Goal: Navigation & Orientation: Find specific page/section

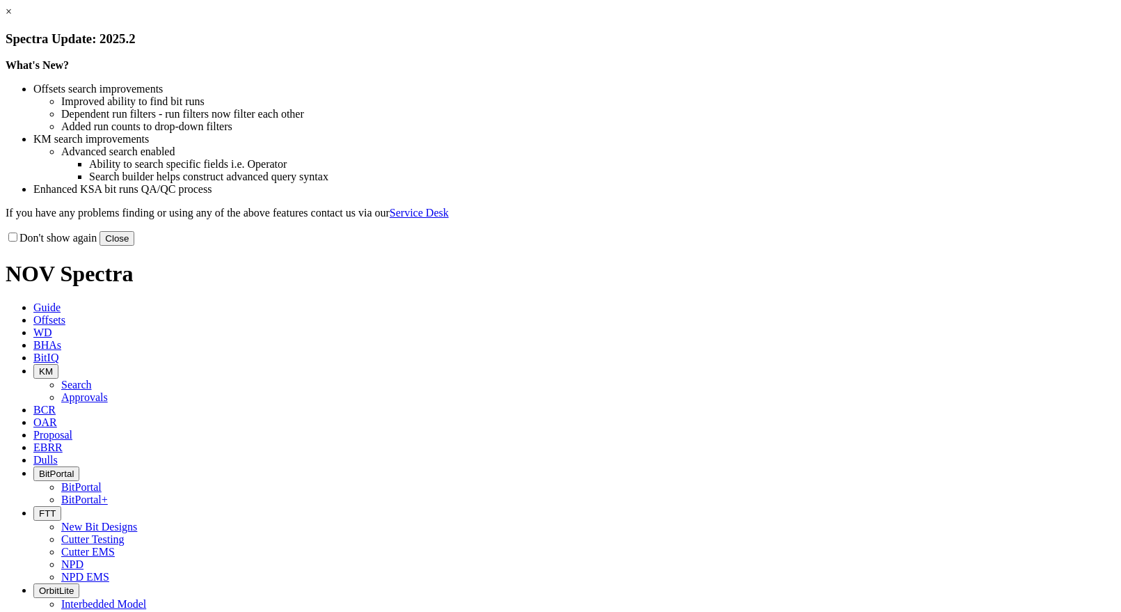
click at [311, 134] on div "What's New? Offsets search improvements Improved ability to find bit runs Depen…" at bounding box center [561, 139] width 1110 height 160
click at [134, 246] on button "Close" at bounding box center [117, 238] width 35 height 15
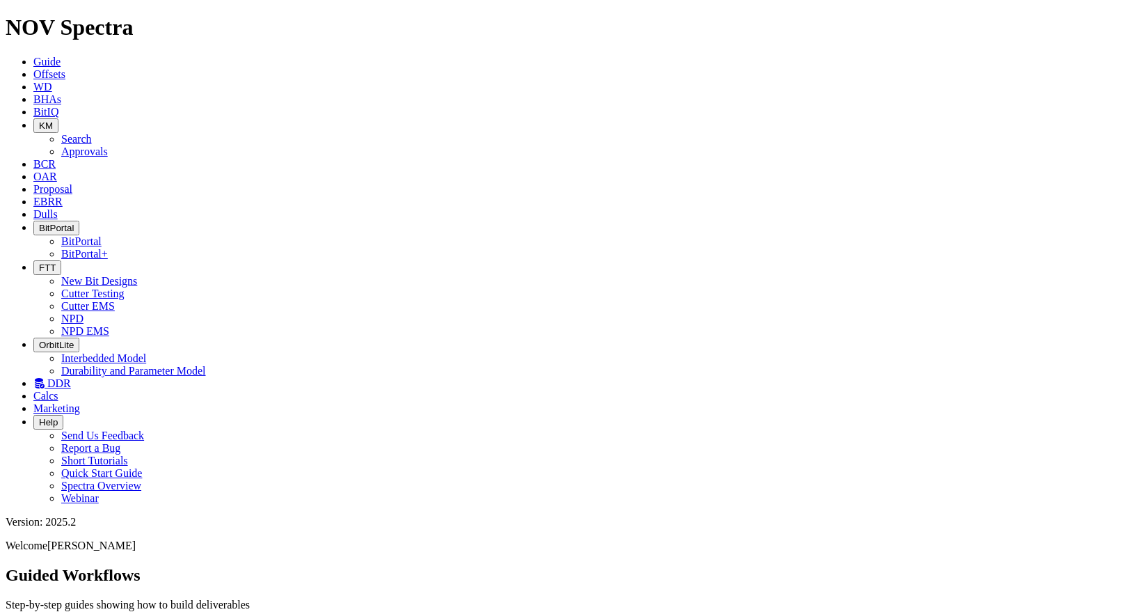
click at [74, 223] on span "BitPortal" at bounding box center [56, 228] width 35 height 10
click at [102, 235] on link "BitPortal" at bounding box center [81, 241] width 40 height 12
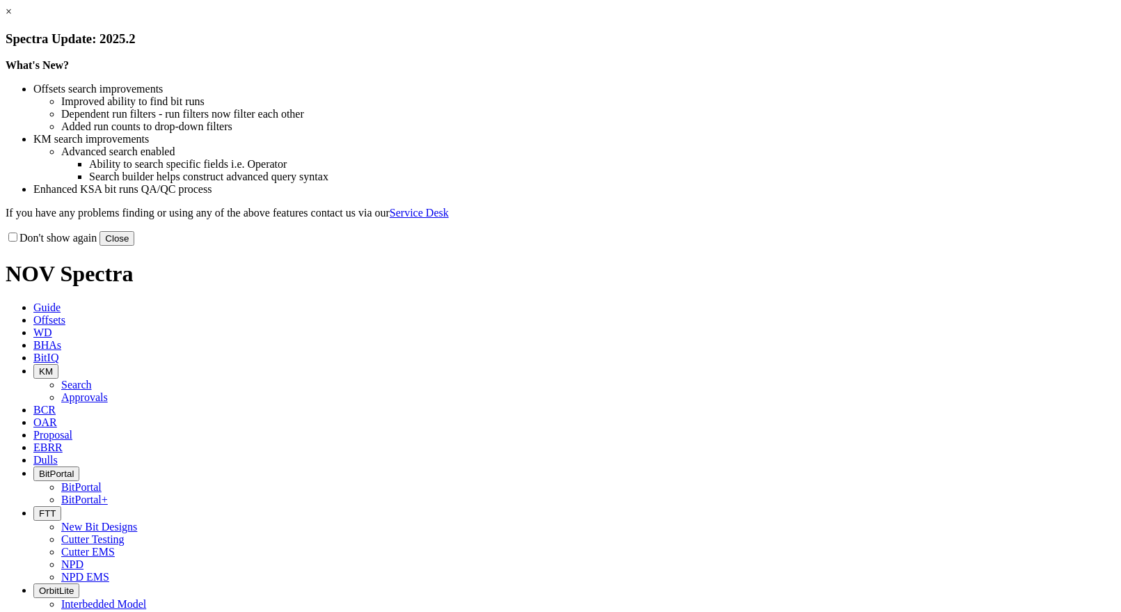
click at [134, 246] on button "Close" at bounding box center [117, 238] width 35 height 15
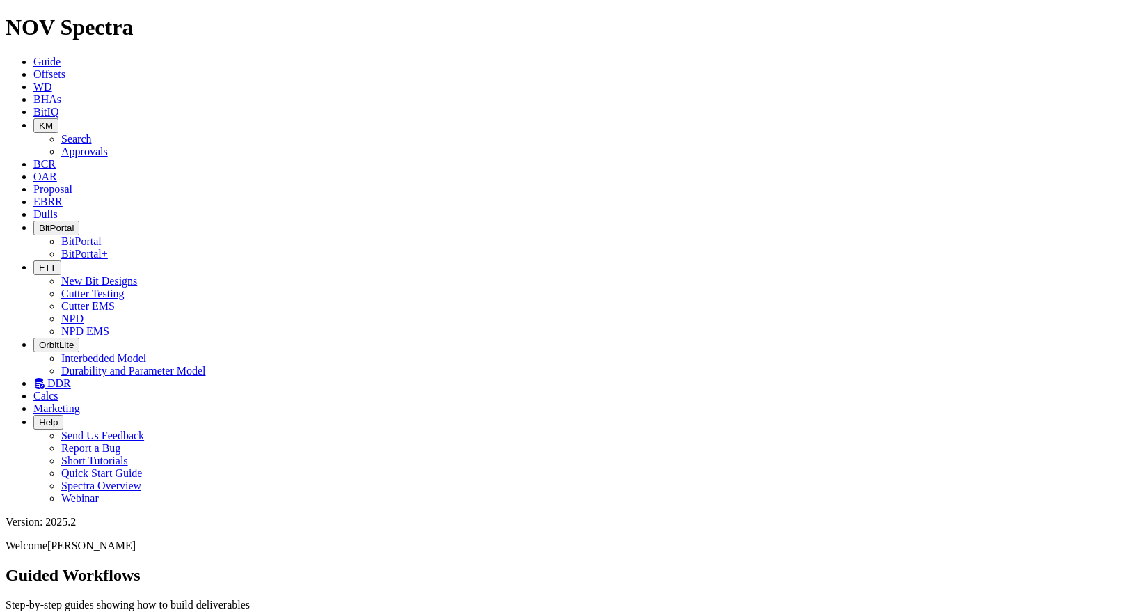
click at [74, 223] on span "BitPortal" at bounding box center [56, 228] width 35 height 10
click at [102, 235] on link "BitPortal" at bounding box center [81, 241] width 40 height 12
